Goal: Find specific page/section: Find specific page/section

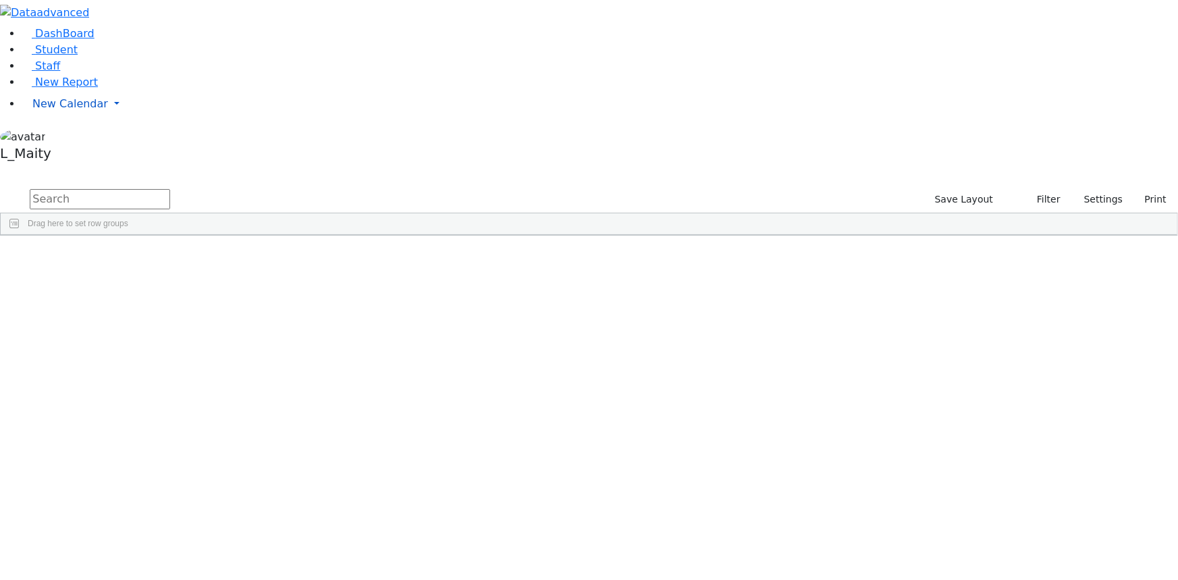
scroll to position [3376, 0]
click at [84, 110] on span "New Calendar" at bounding box center [70, 103] width 76 height 13
click at [77, 137] on span "Calendar" at bounding box center [53, 130] width 49 height 13
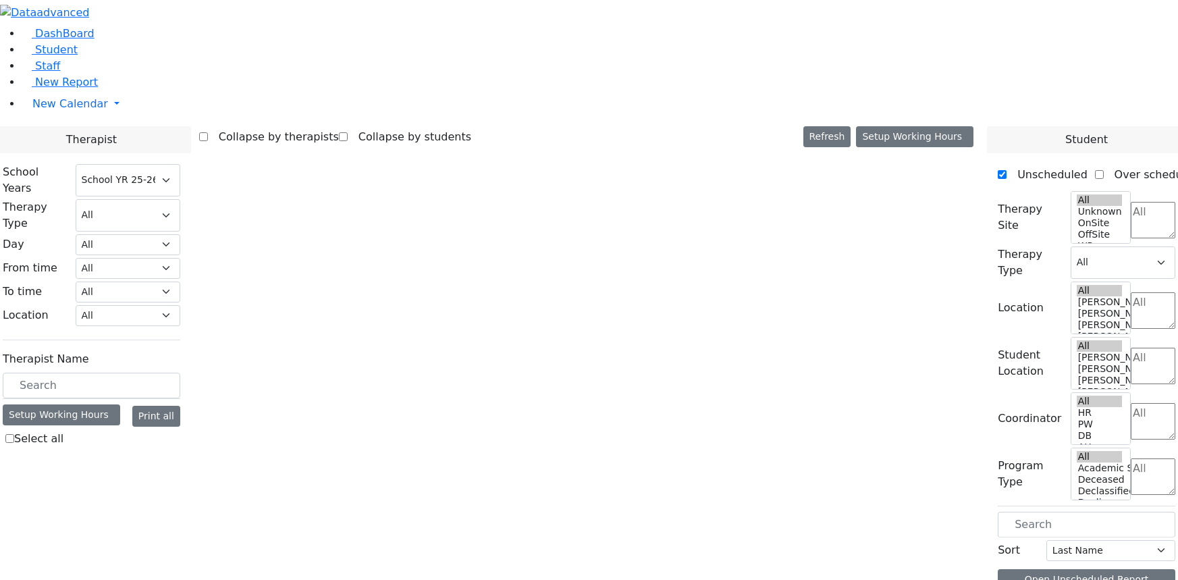
select select "212"
select select "3"
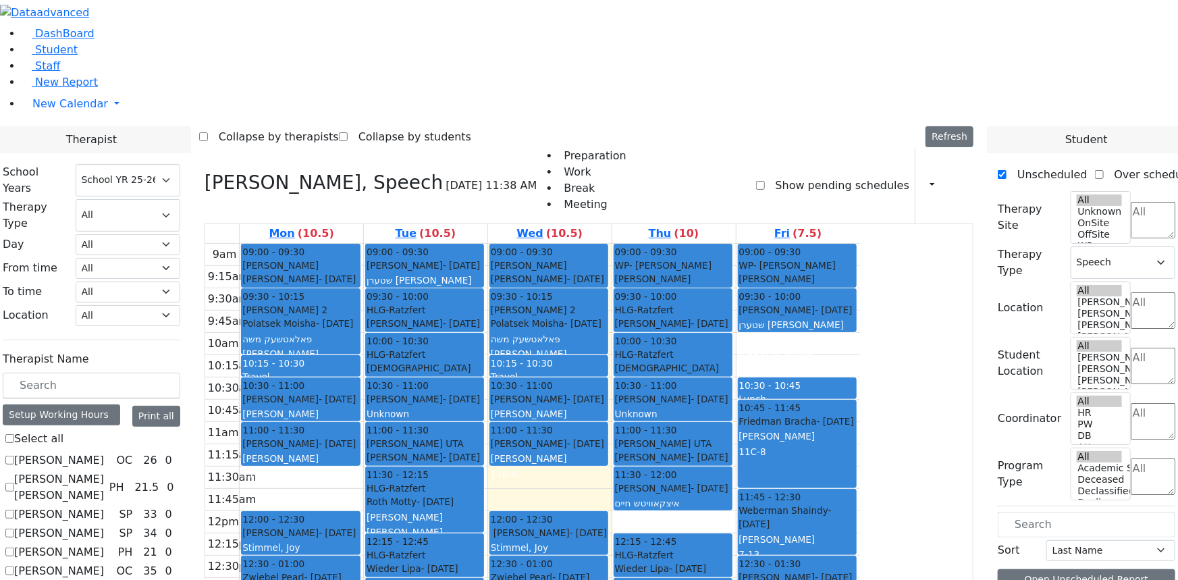
scroll to position [122, 0]
click at [59, 56] on link "Student" at bounding box center [50, 49] width 56 height 13
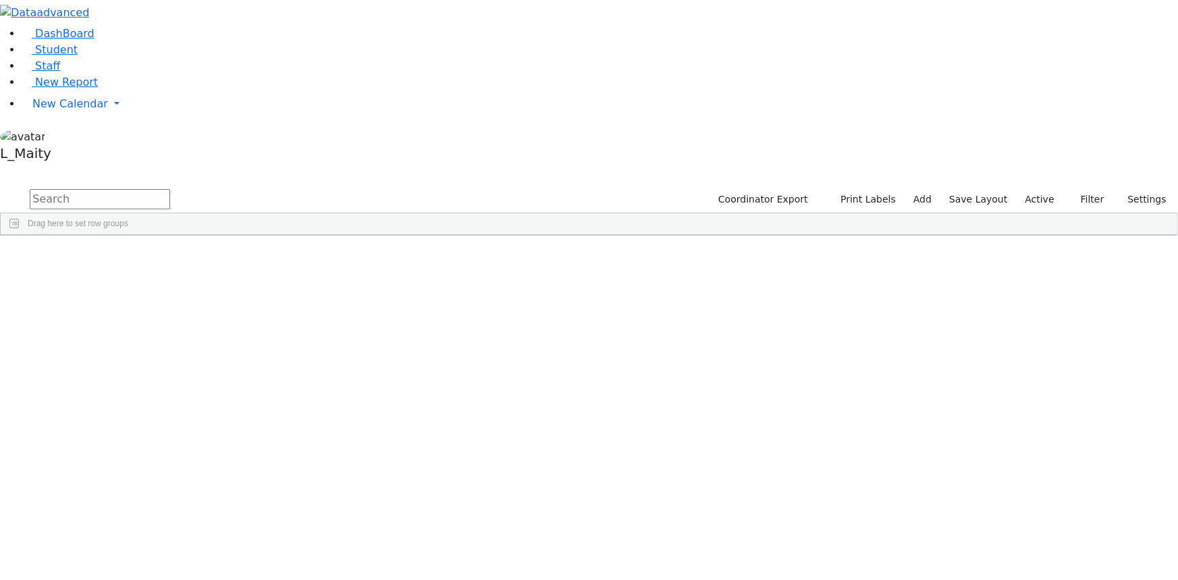
scroll to position [3867, 0]
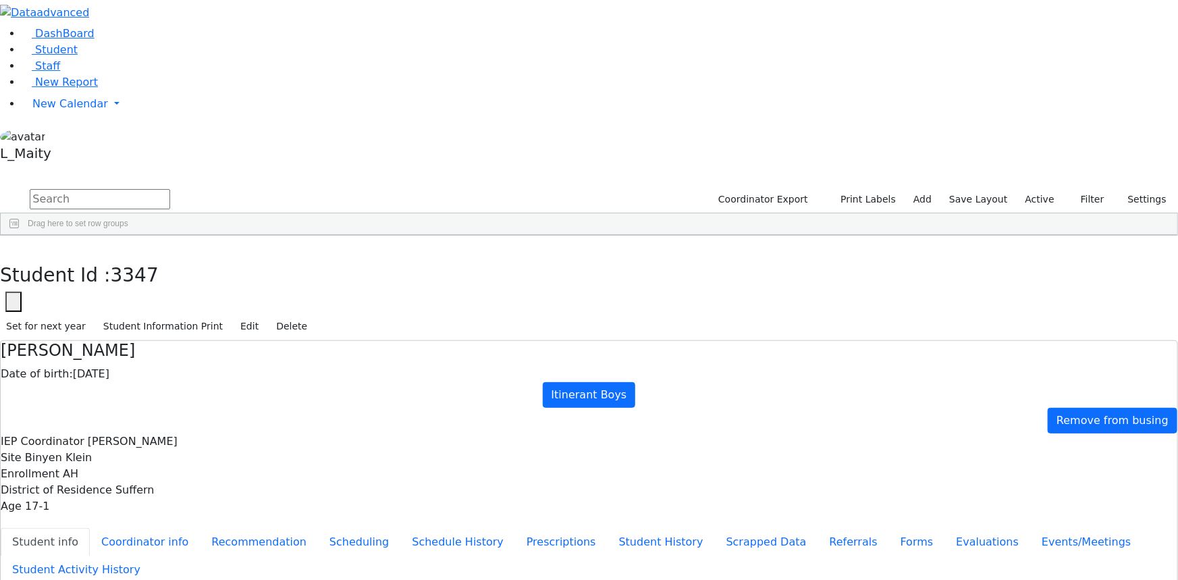
scroll to position [81, 0]
